Goal: Navigation & Orientation: Find specific page/section

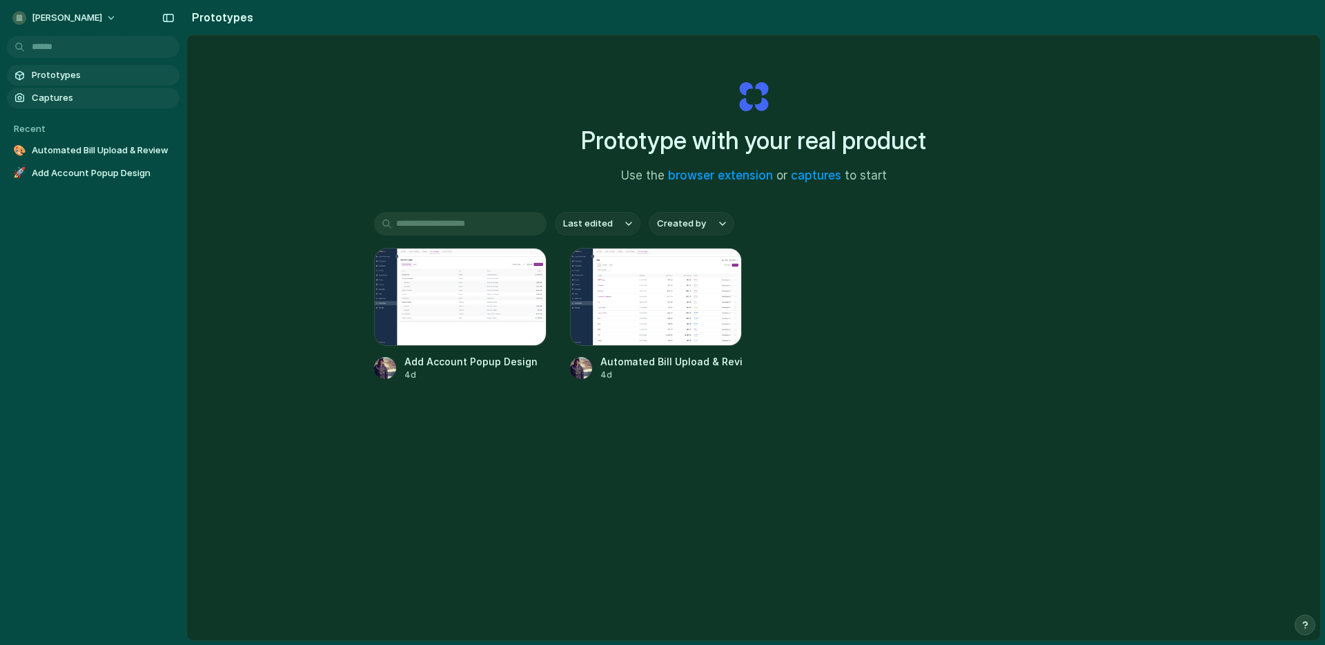
click at [58, 96] on span "Captures" at bounding box center [103, 98] width 142 height 14
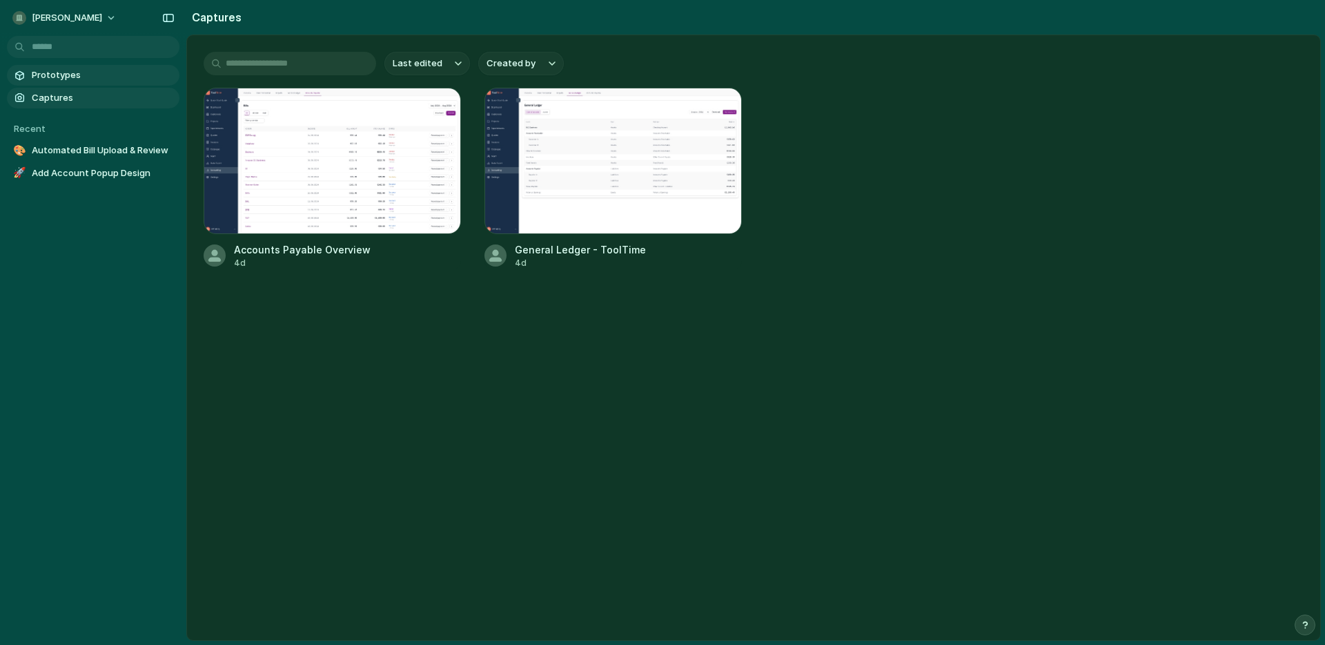
click at [67, 82] on link "Prototypes" at bounding box center [93, 75] width 173 height 21
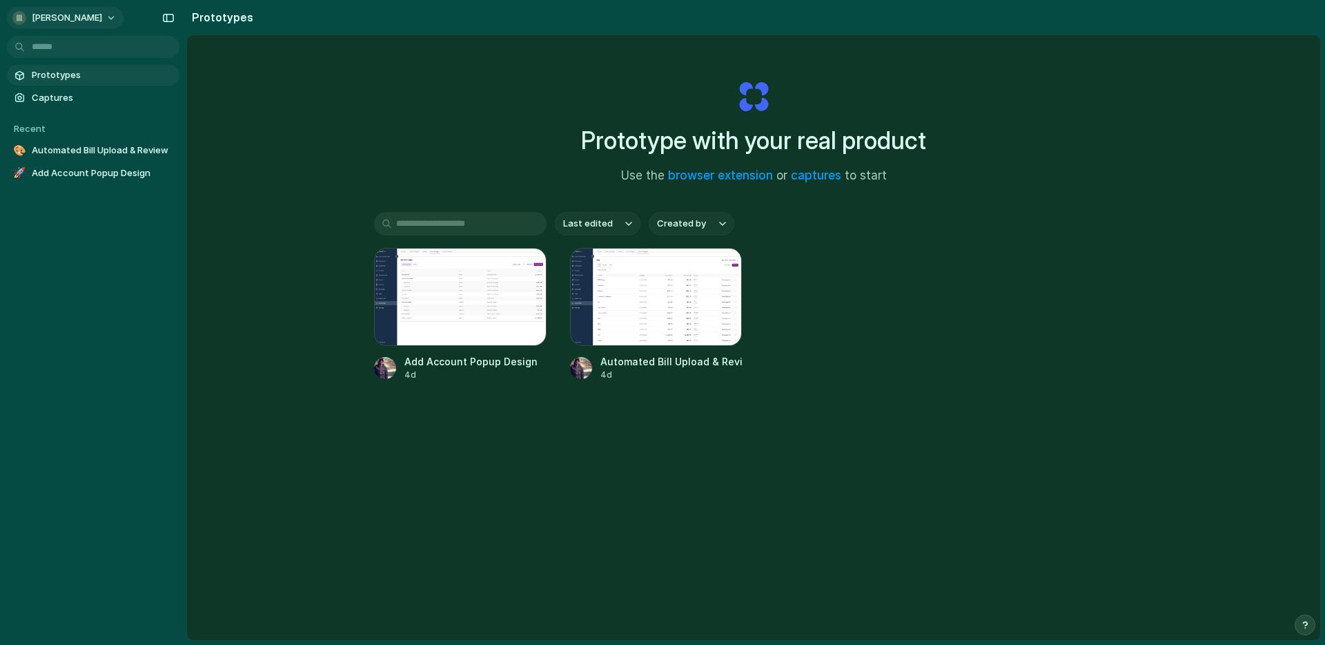
click at [64, 22] on span "[PERSON_NAME]" at bounding box center [67, 18] width 70 height 14
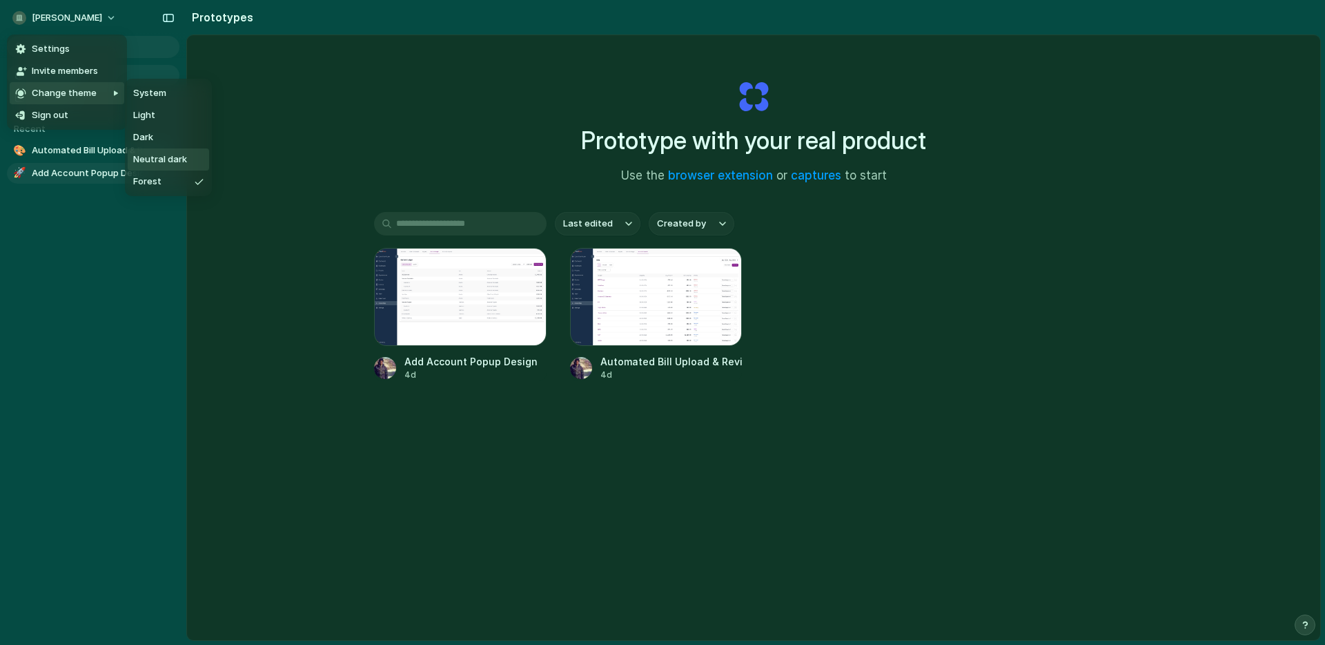
click at [158, 164] on span "Neutral dark" at bounding box center [160, 160] width 54 height 14
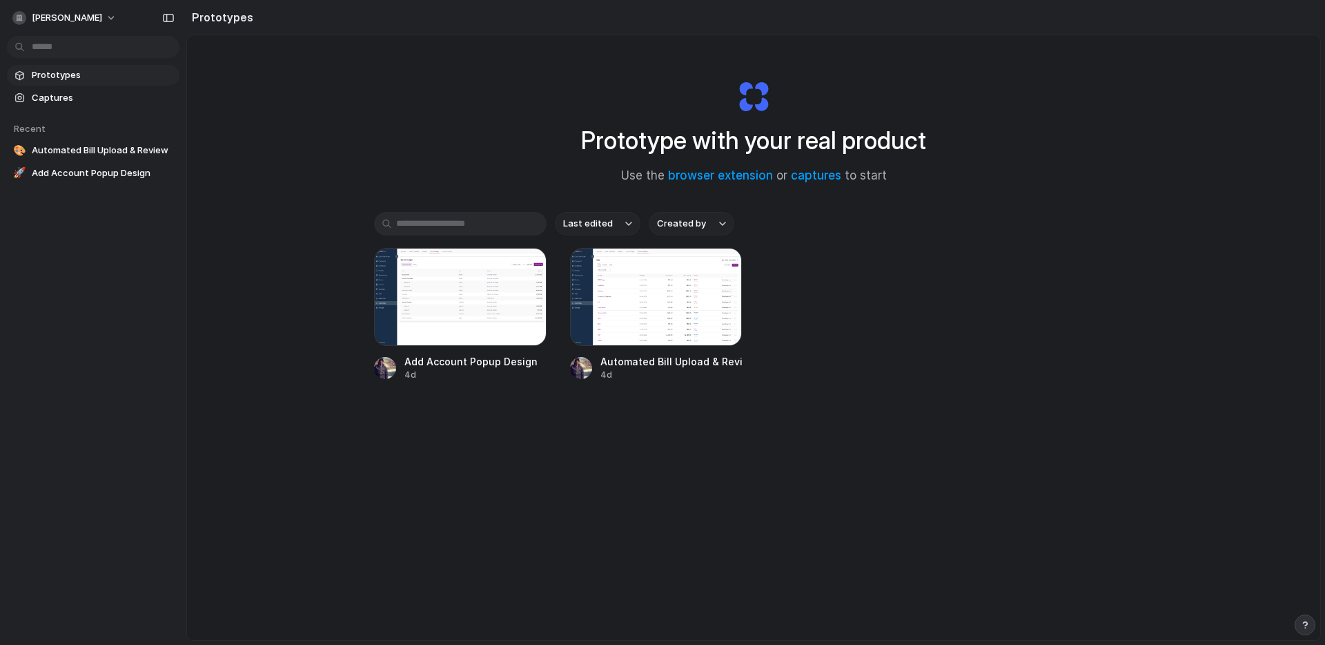
click at [275, 153] on div "Prototype with your real product Use the browser extension or captures to start…" at bounding box center [753, 374] width 1133 height 678
